Goal: Share content: Share content

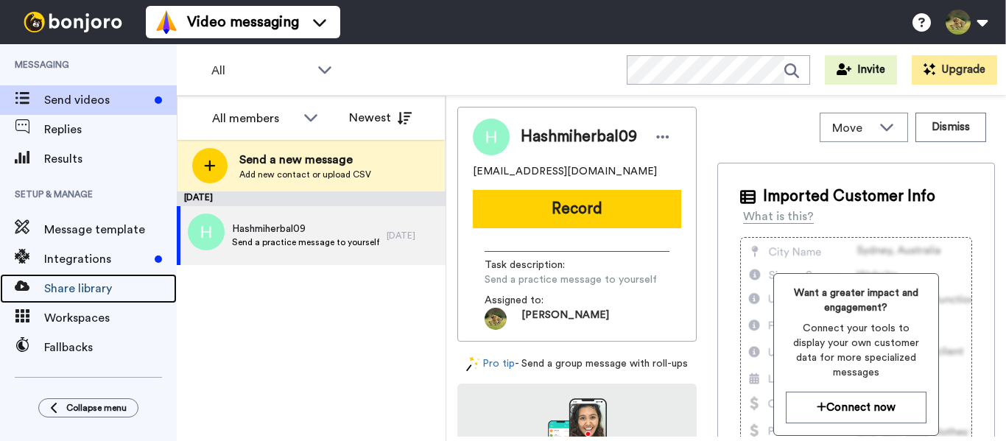
click at [103, 288] on span "Share library" at bounding box center [110, 289] width 133 height 18
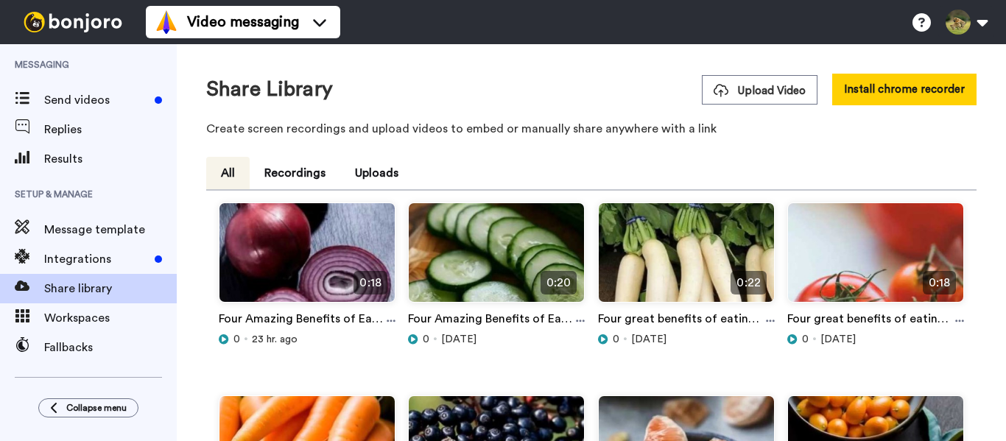
click at [772, 92] on span "Upload Video" at bounding box center [759, 90] width 92 height 15
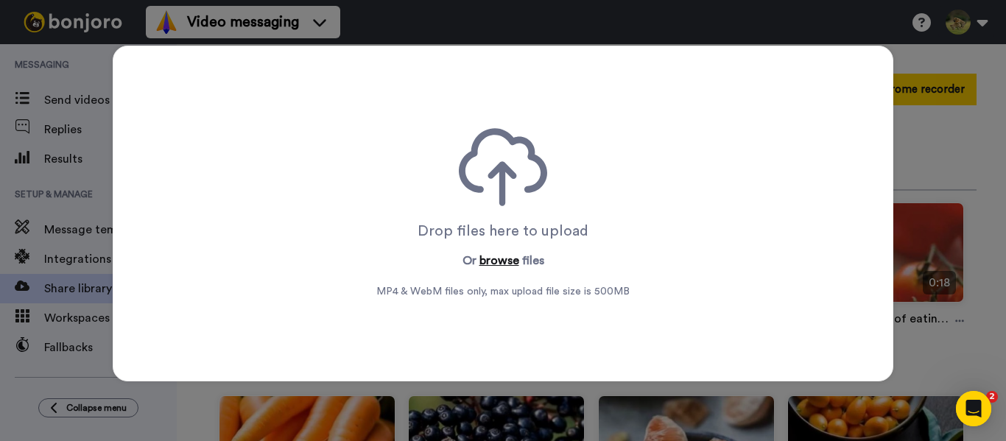
click at [490, 261] on button "browse" at bounding box center [499, 261] width 40 height 18
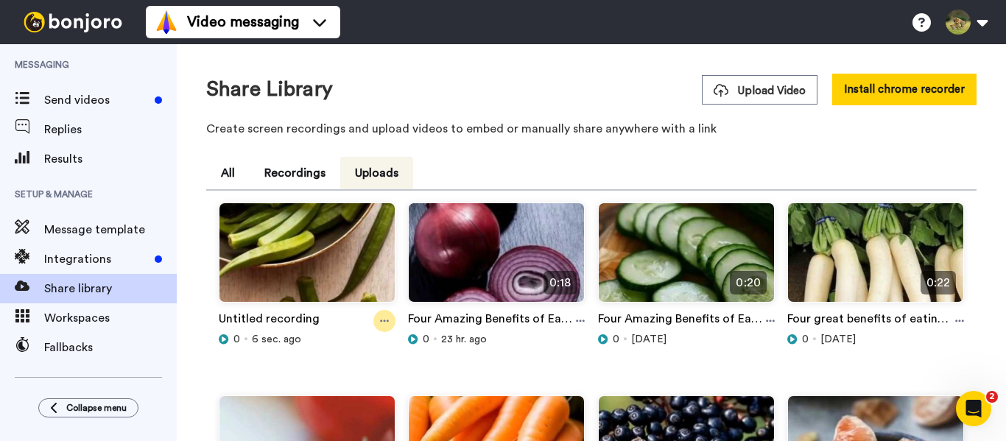
click at [384, 320] on icon at bounding box center [384, 321] width 9 height 10
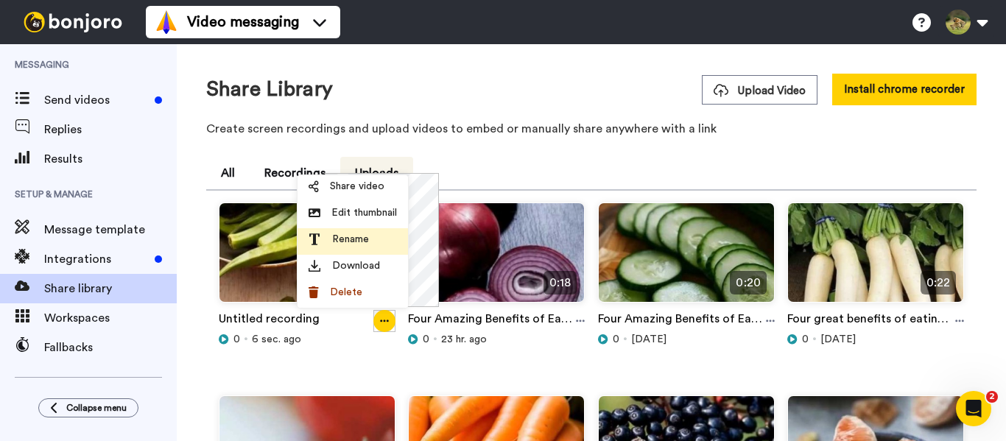
click at [361, 232] on span "Rename" at bounding box center [350, 239] width 37 height 15
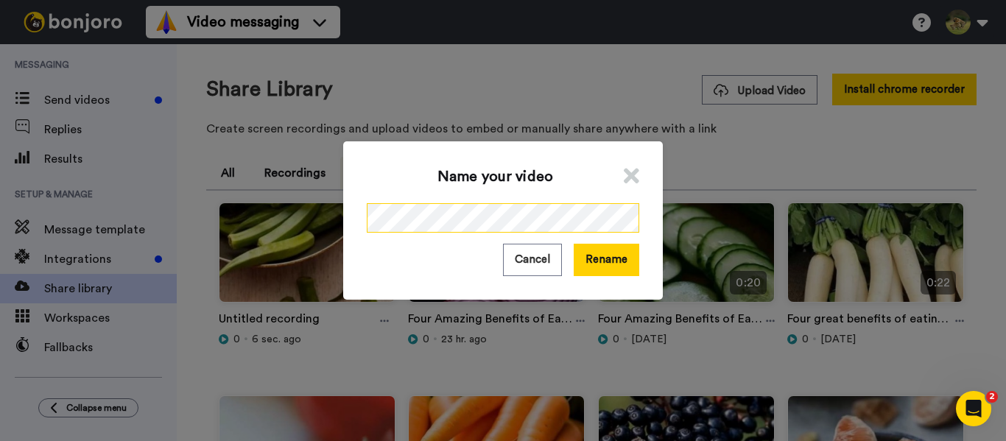
scroll to position [0, 211]
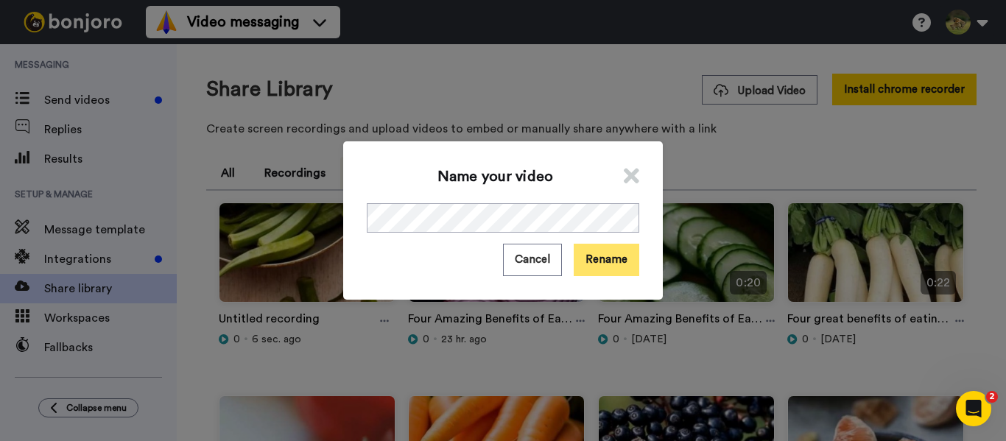
click at [596, 267] on button "Rename" at bounding box center [606, 260] width 66 height 32
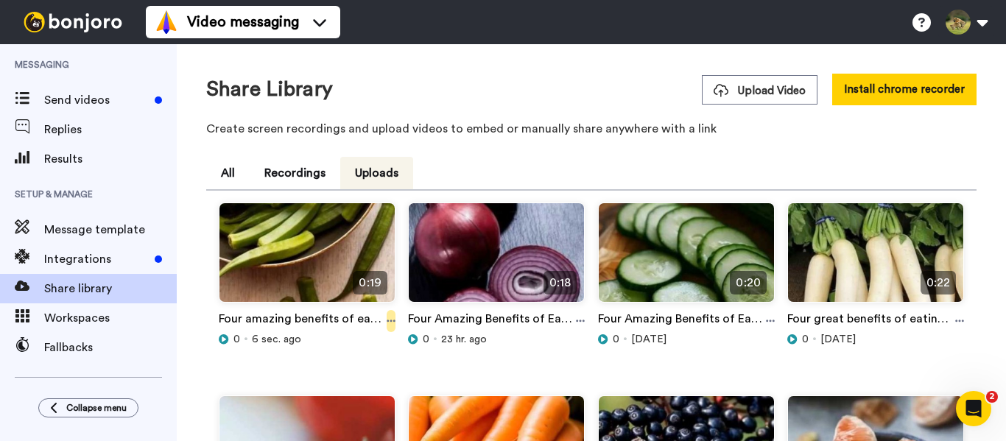
click at [391, 323] on icon at bounding box center [390, 321] width 9 height 10
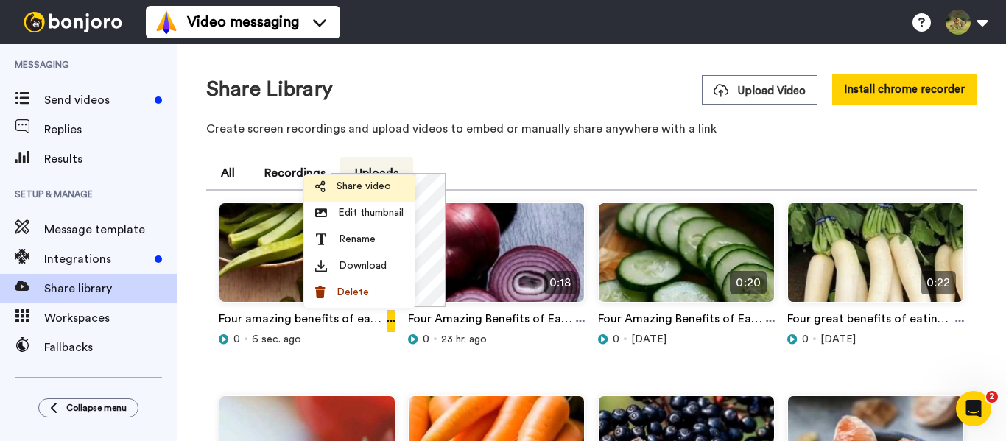
click at [371, 179] on span "Share video" at bounding box center [363, 186] width 54 height 15
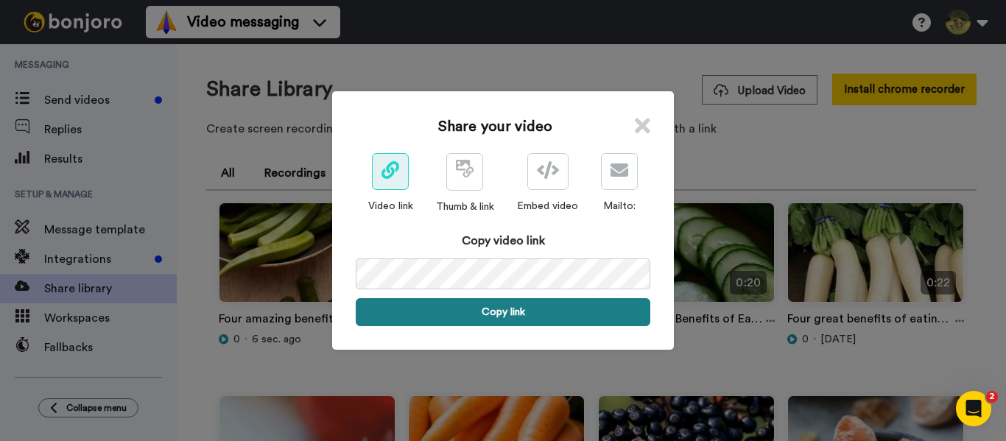
click at [500, 308] on button "Copy link" at bounding box center [503, 312] width 294 height 28
